Goal: Transaction & Acquisition: Obtain resource

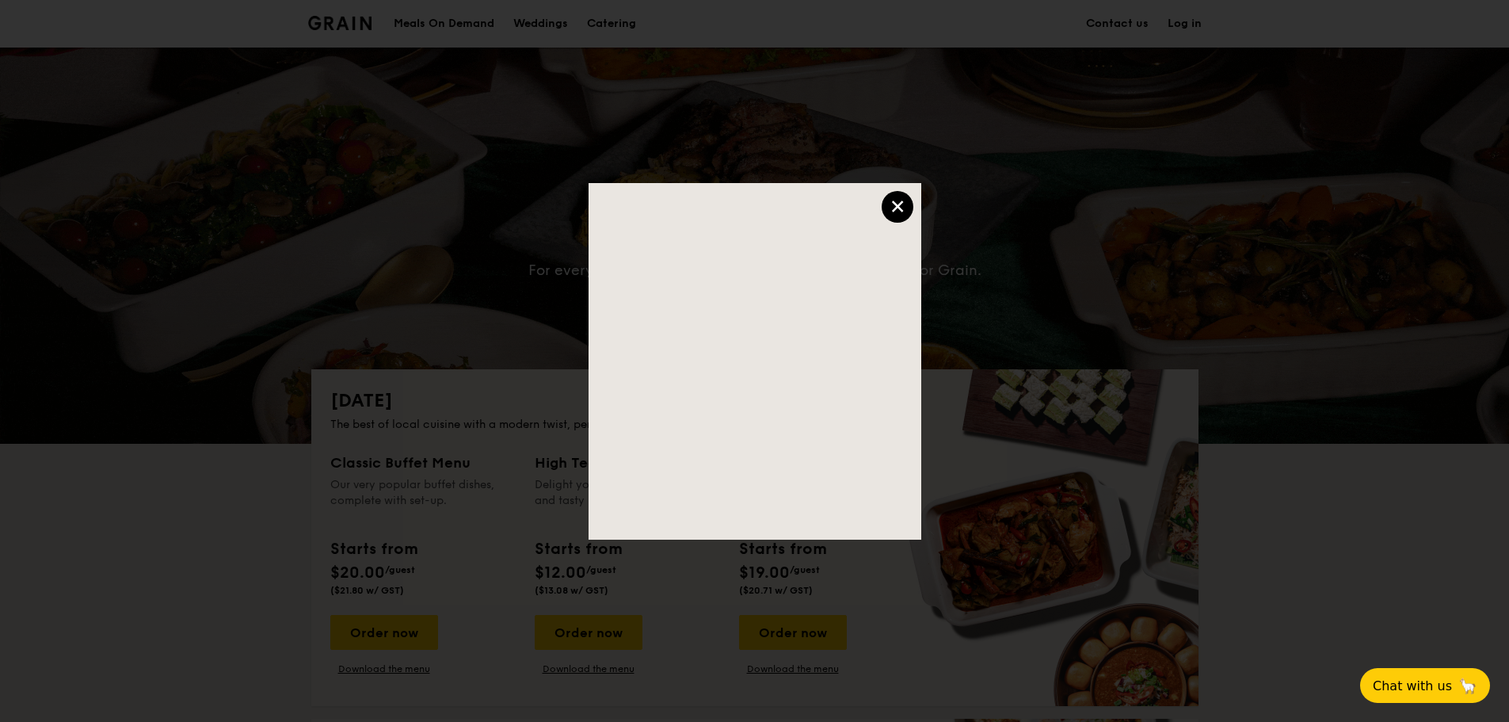
click at [903, 204] on div "×" at bounding box center [898, 207] width 32 height 32
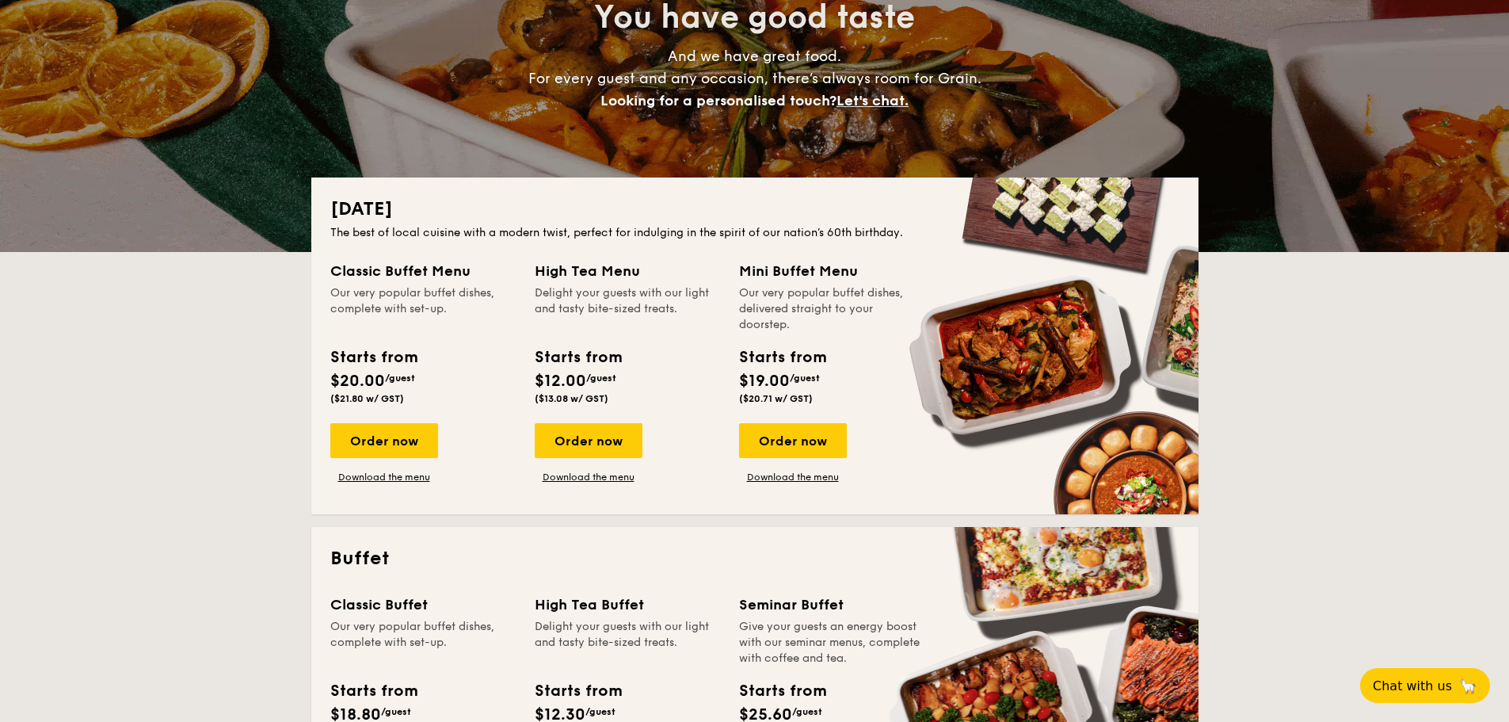
scroll to position [196, 0]
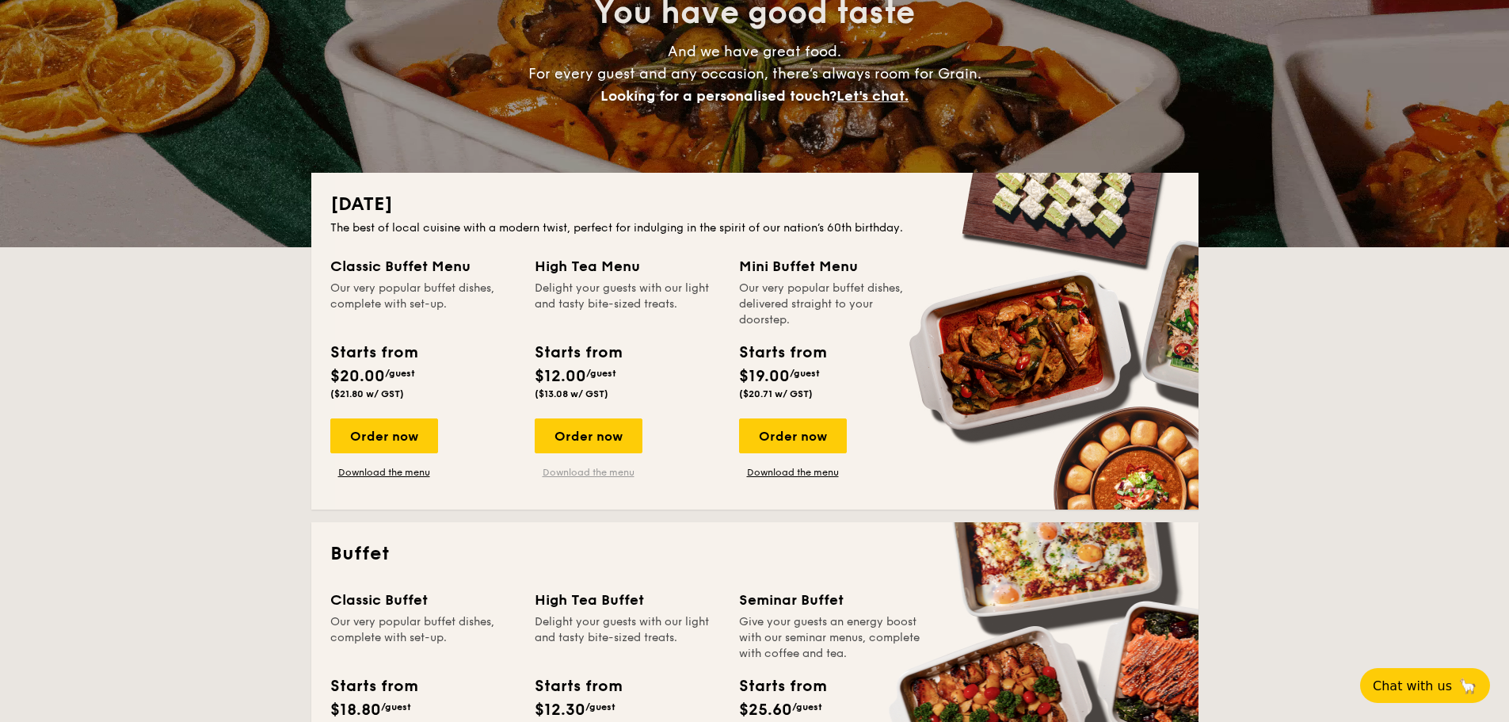
click at [605, 472] on link "Download the menu" at bounding box center [589, 472] width 108 height 13
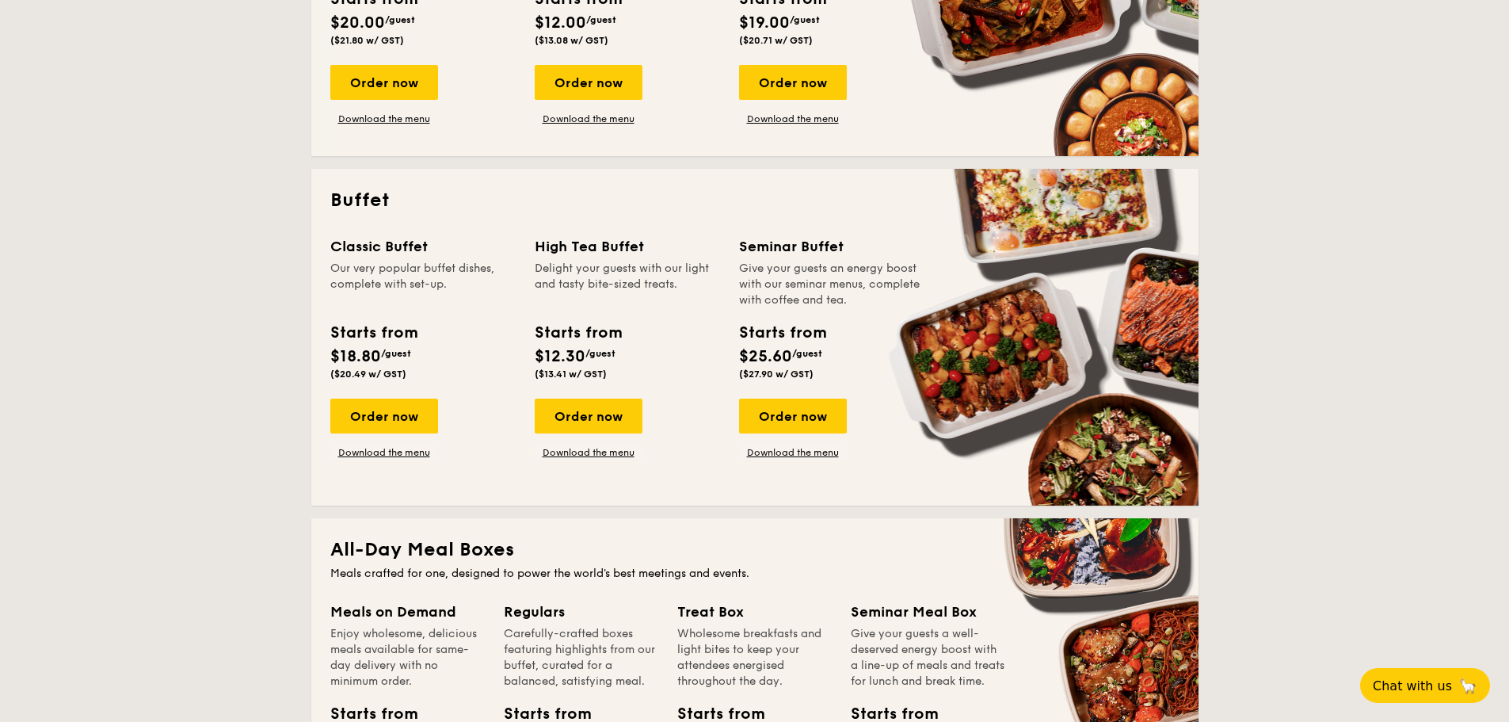
scroll to position [570, 0]
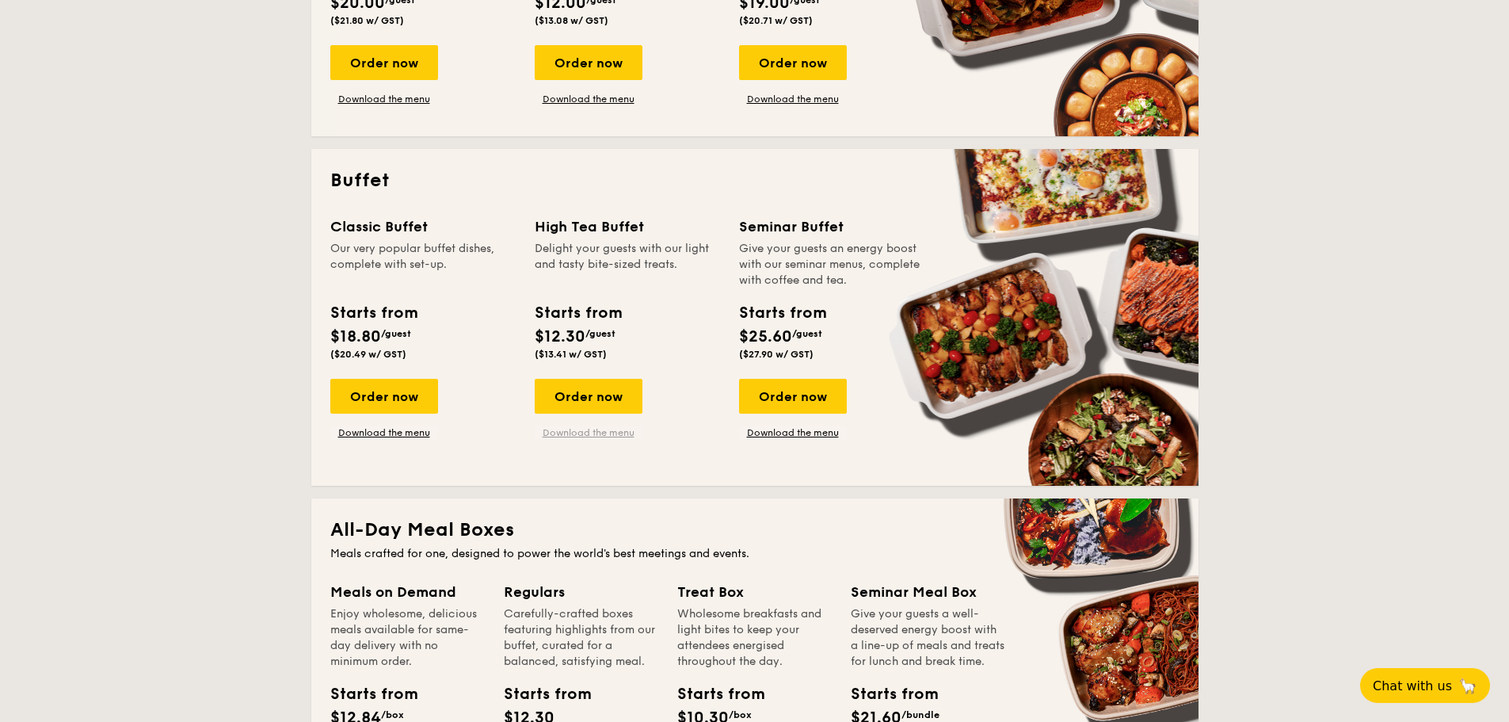
click at [574, 435] on link "Download the menu" at bounding box center [589, 432] width 108 height 13
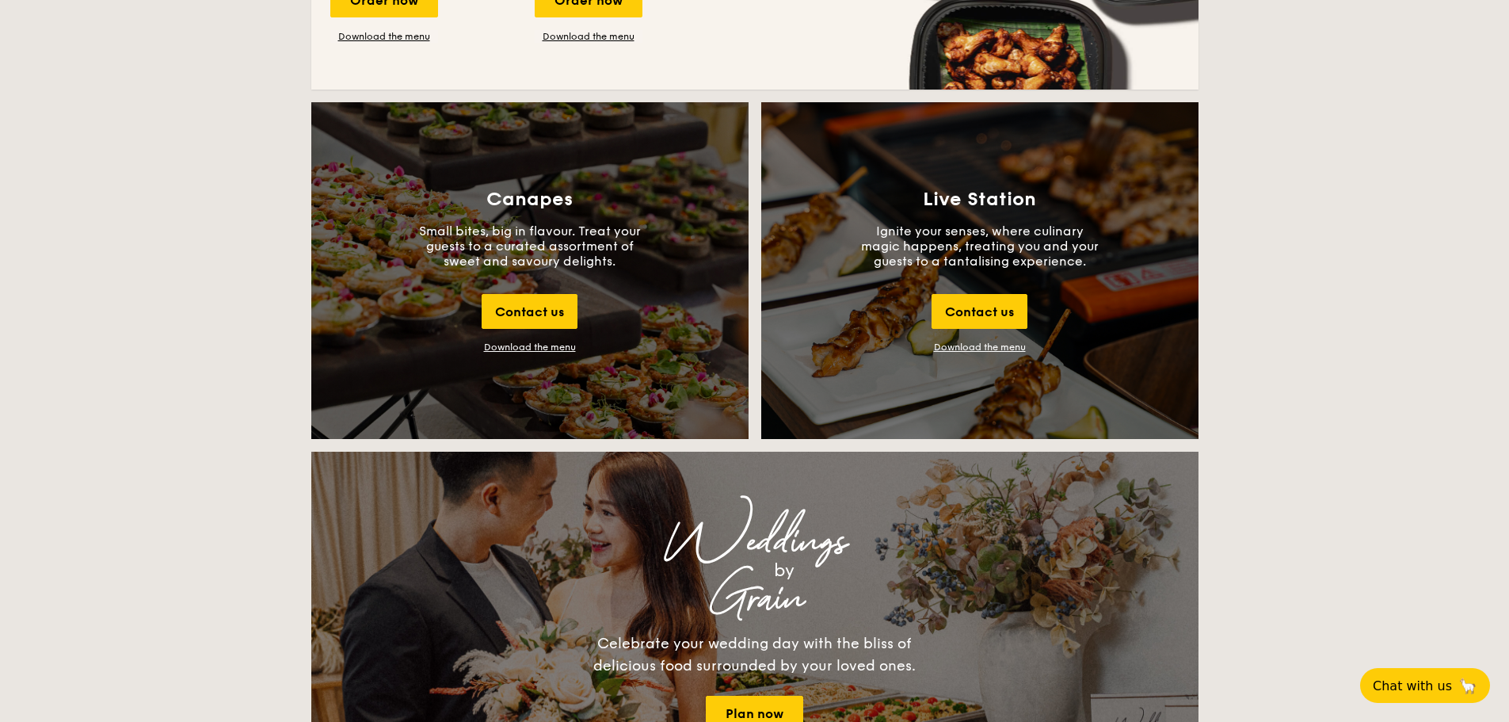
scroll to position [1655, 0]
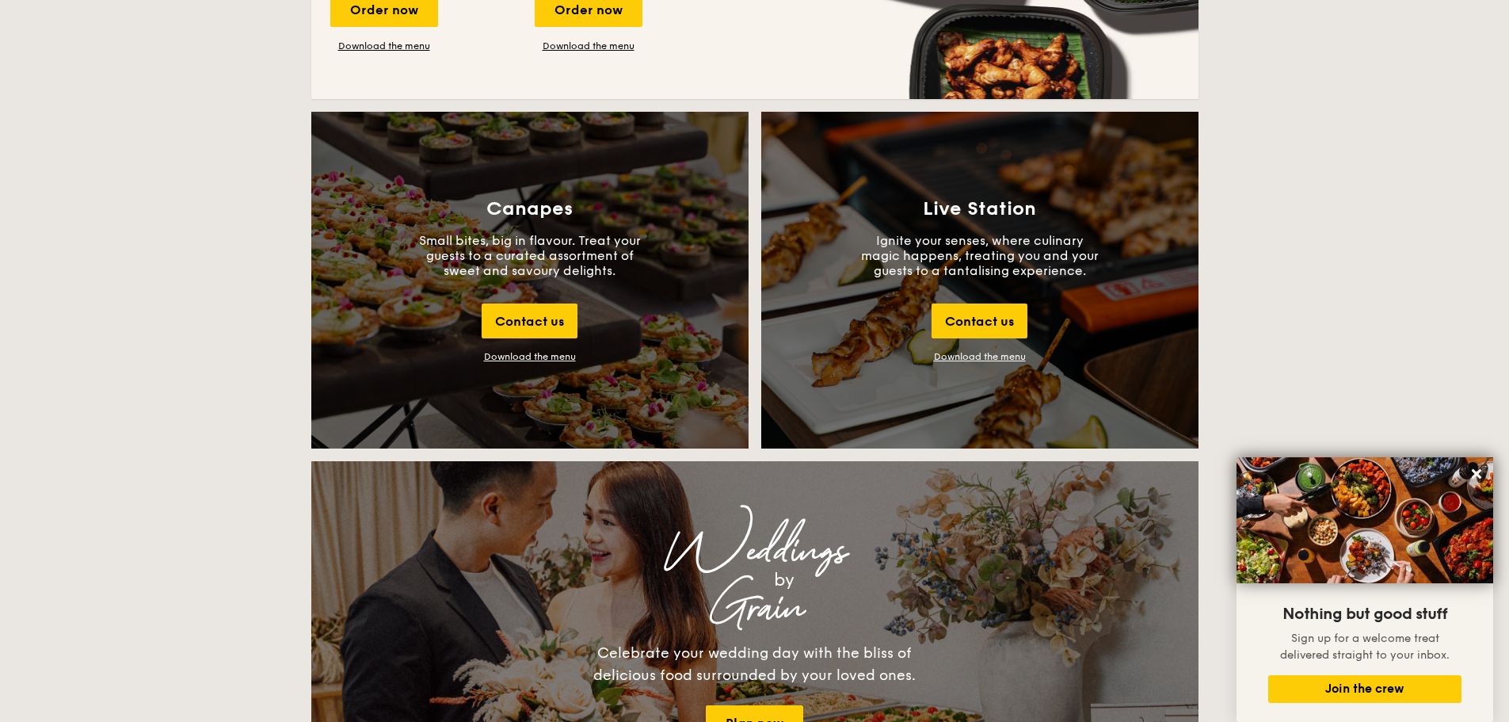
click at [550, 349] on div "Canapes Small bites, big in flavour. Treat your guests to a curated assortment …" at bounding box center [529, 280] width 437 height 337
click at [550, 357] on div "Download the menu" at bounding box center [530, 356] width 92 height 11
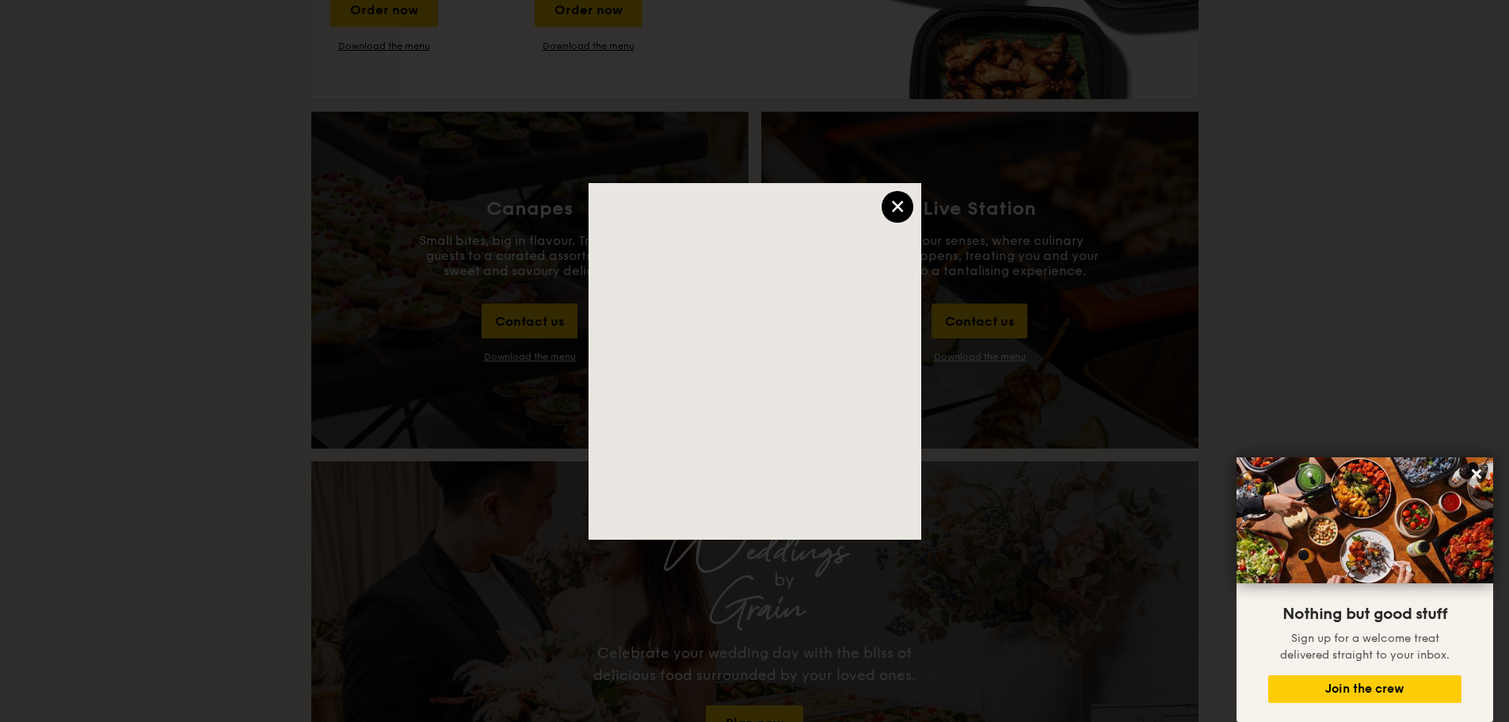
click at [900, 206] on div "×" at bounding box center [898, 207] width 32 height 32
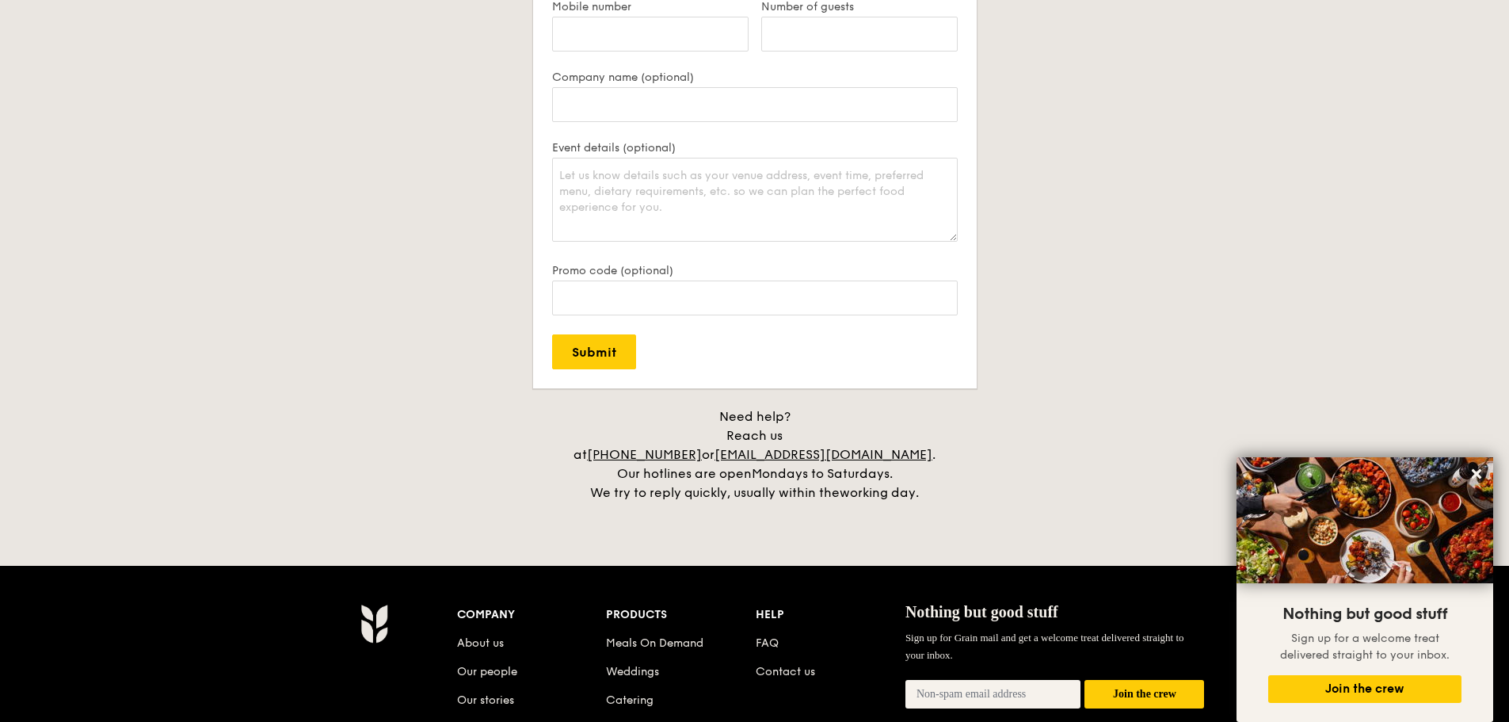
scroll to position [0, 0]
